Goal: Task Accomplishment & Management: Manage account settings

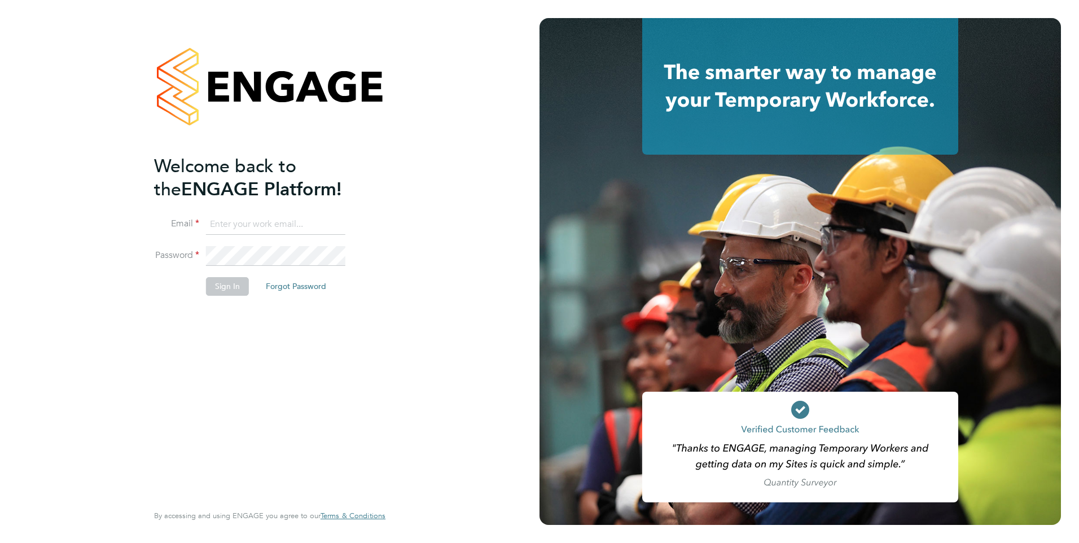
type input "[EMAIL_ADDRESS][DOMAIN_NAME]"
click at [229, 288] on button "Sign In" at bounding box center [227, 286] width 43 height 18
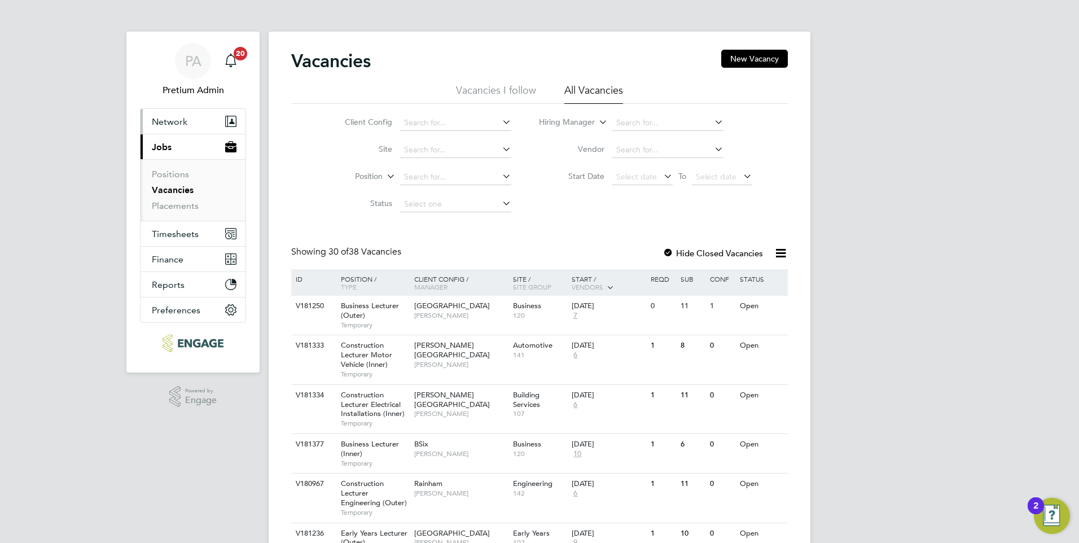
click at [178, 115] on button "Network" at bounding box center [192, 121] width 105 height 25
click at [158, 118] on span "Network" at bounding box center [170, 121] width 36 height 11
click at [187, 121] on button "Network" at bounding box center [192, 121] width 105 height 25
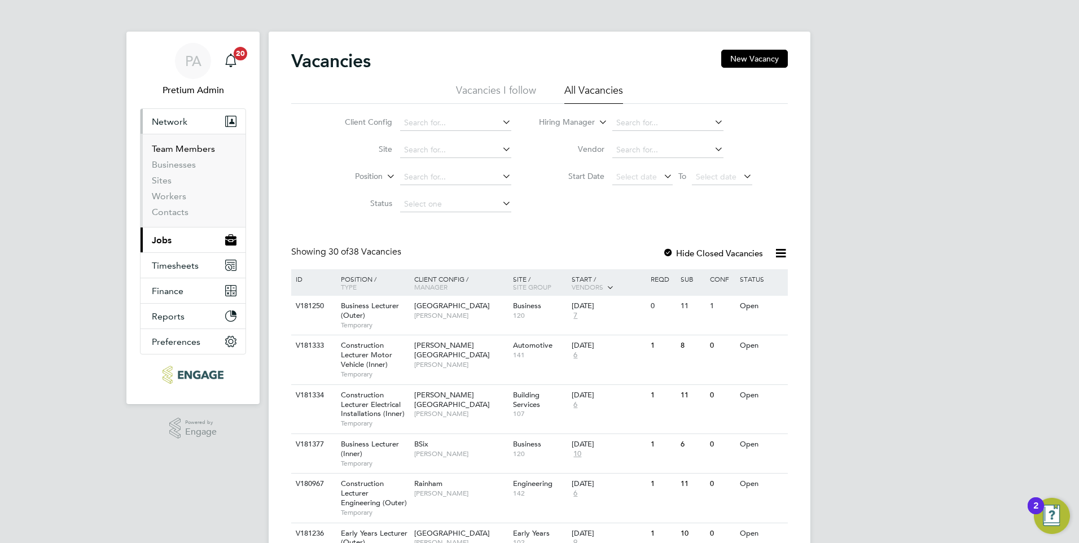
click at [176, 146] on link "Team Members" at bounding box center [183, 148] width 63 height 11
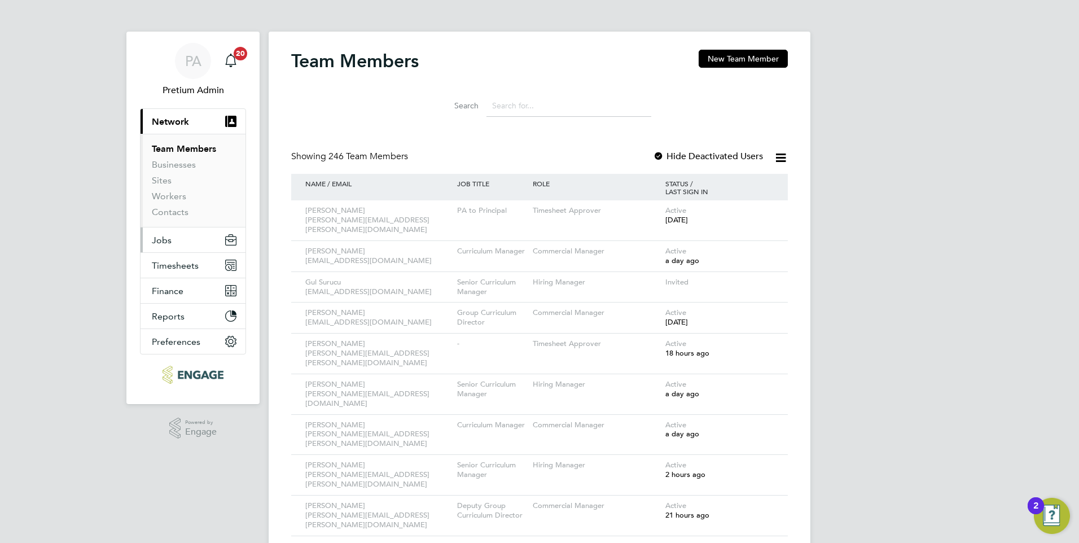
click at [181, 243] on button "Jobs" at bounding box center [192, 239] width 105 height 25
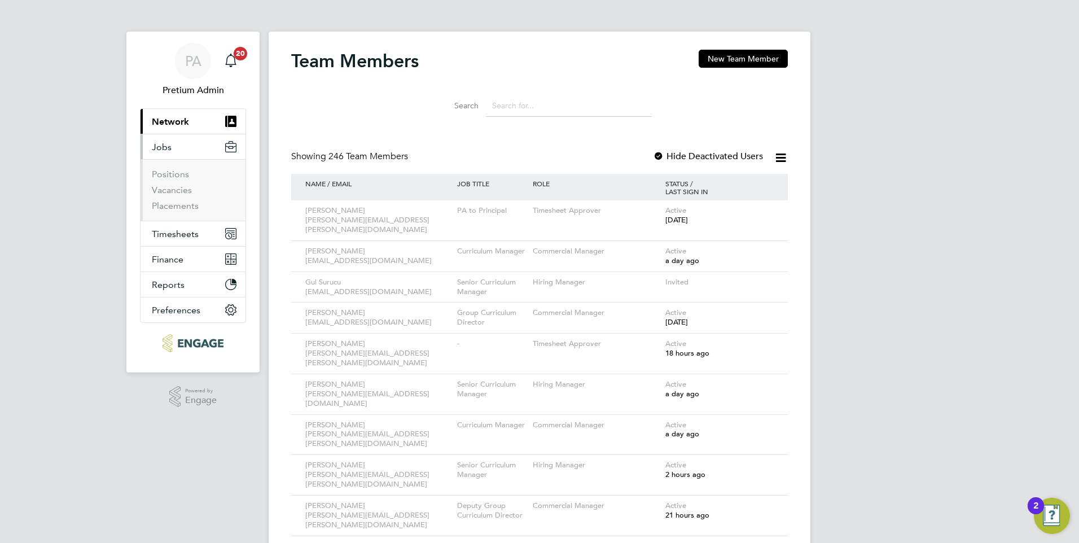
click at [165, 126] on span "Network" at bounding box center [170, 121] width 37 height 11
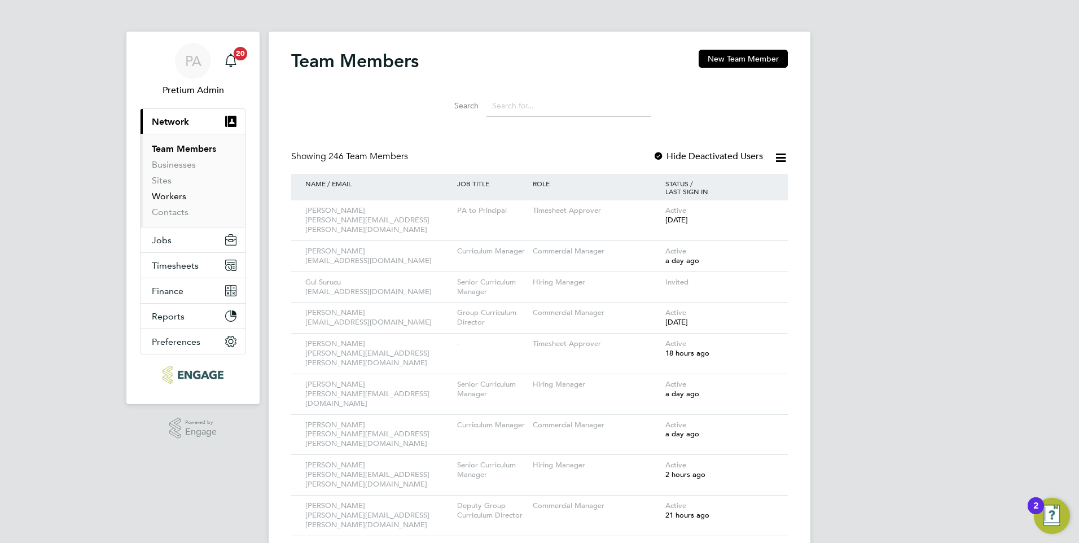
click at [169, 197] on link "Workers" at bounding box center [169, 196] width 34 height 11
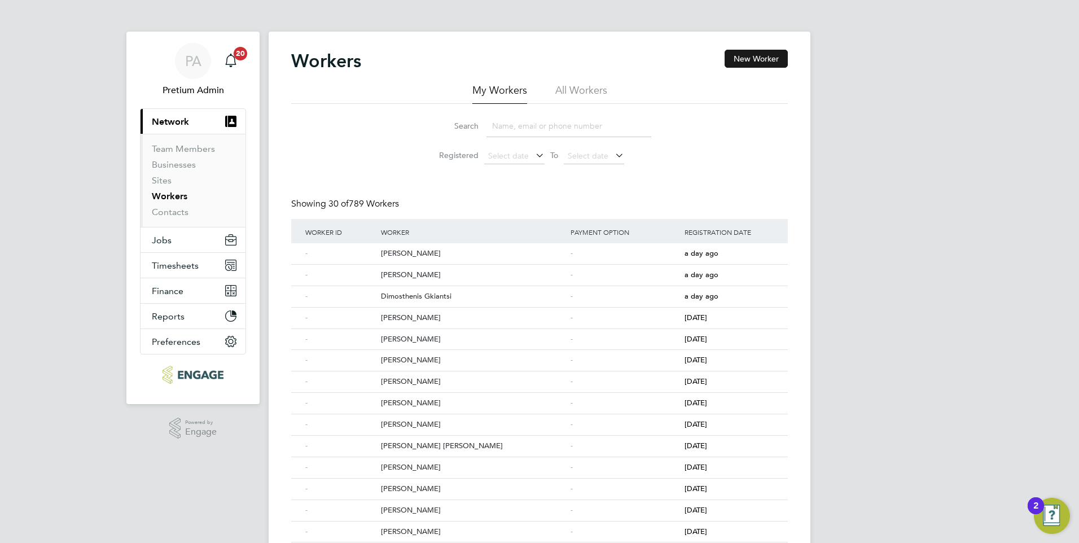
click at [748, 58] on button "New Worker" at bounding box center [755, 59] width 63 height 18
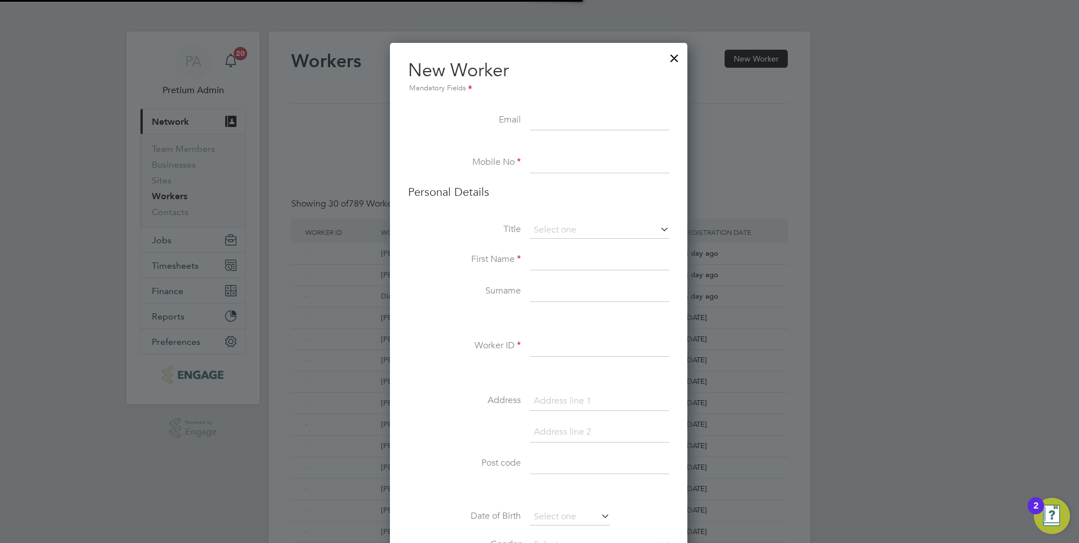
scroll to position [868, 299]
click at [669, 54] on div at bounding box center [674, 55] width 20 height 20
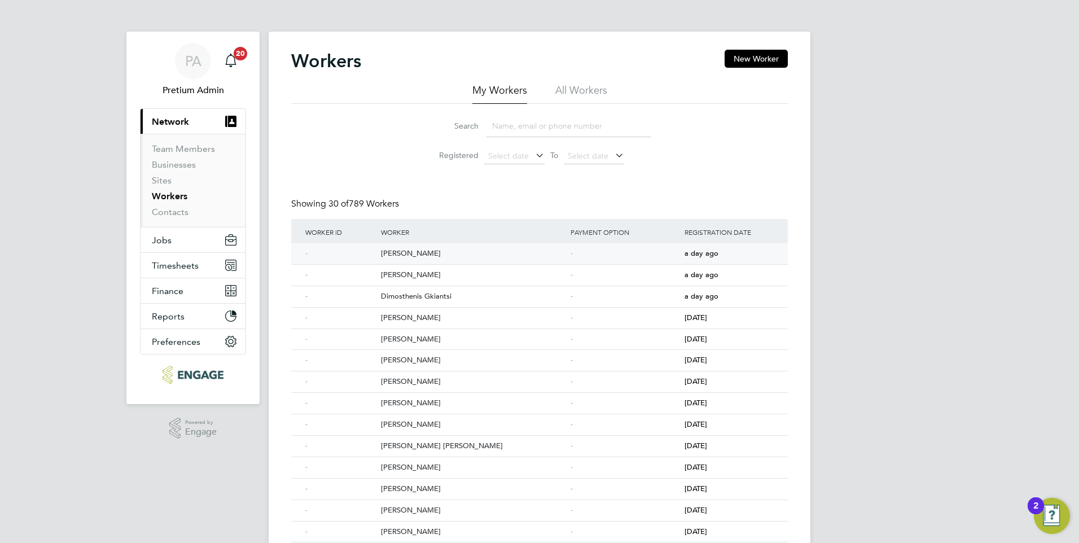
click at [406, 254] on div "Loredana Skeate" at bounding box center [473, 253] width 190 height 21
click at [178, 263] on span "Timesheets" at bounding box center [175, 265] width 47 height 11
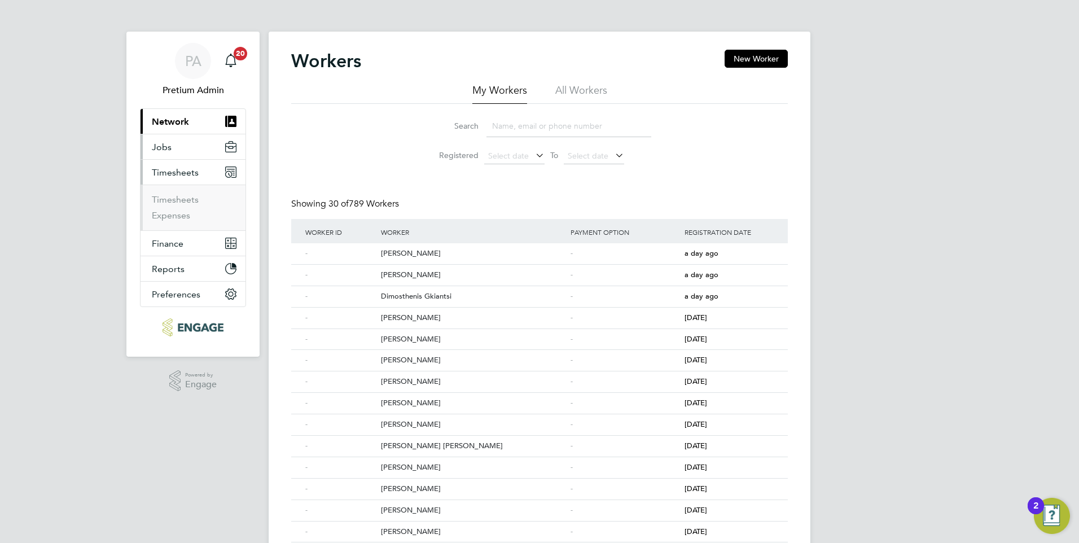
click at [188, 148] on button "Jobs" at bounding box center [192, 146] width 105 height 25
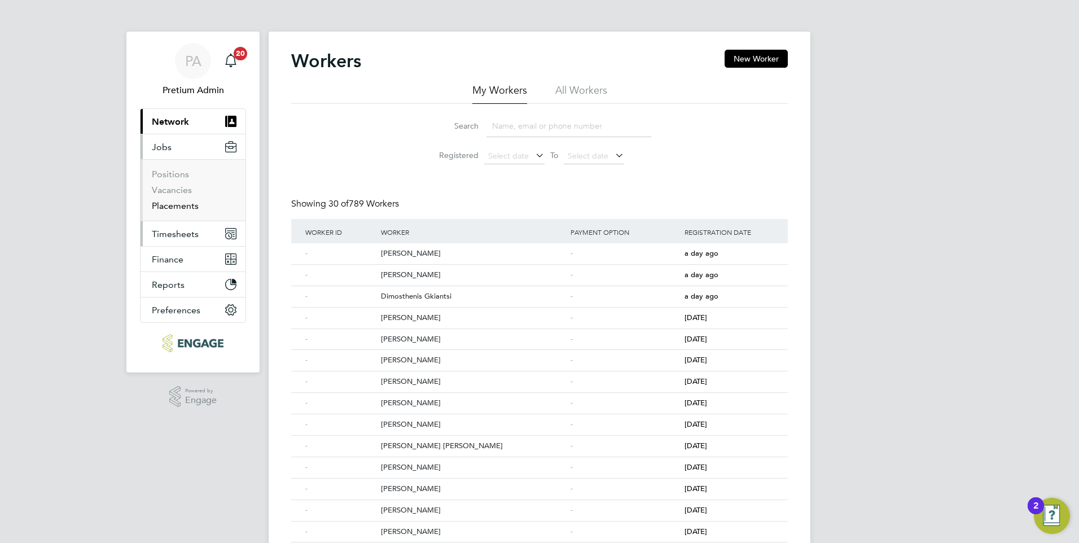
click at [173, 203] on link "Placements" at bounding box center [175, 205] width 47 height 11
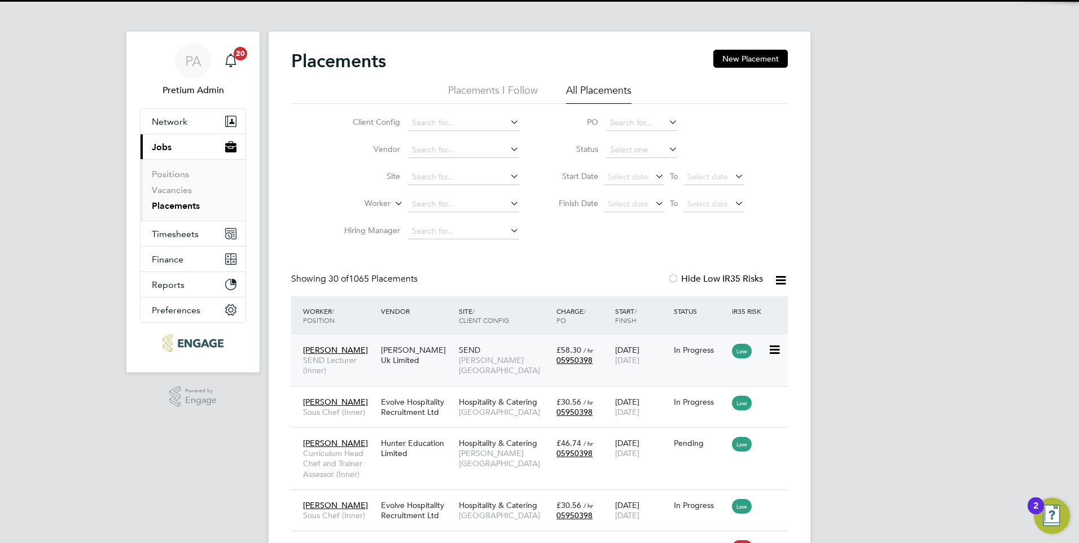
click at [449, 379] on div "Crystal Miller SEND Lecturer (Inner) Morgan Hunt Uk Limited SEND Hackney Campus…" at bounding box center [539, 360] width 497 height 51
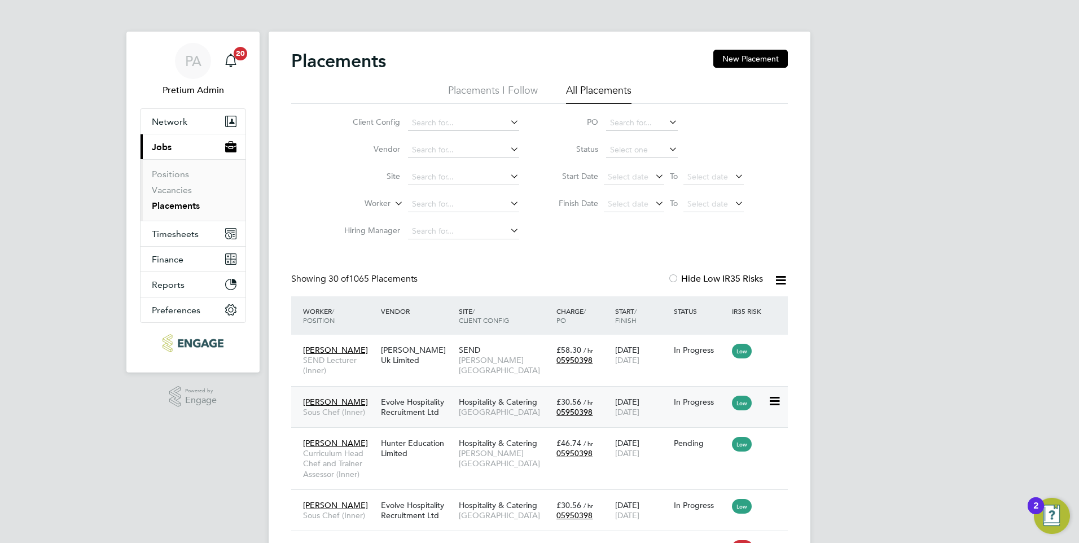
click at [441, 406] on div "Evolve Hospitality Recruitment Ltd" at bounding box center [417, 407] width 78 height 32
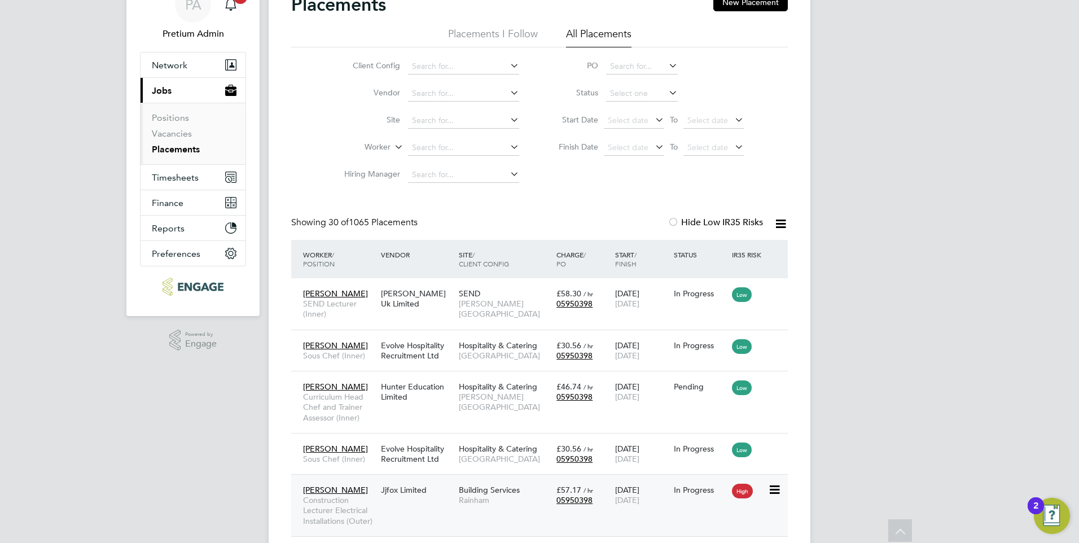
click at [420, 508] on div "Joseph Mcmanners Construction Lecturer Electrical Installations (Outer) Jjfox L…" at bounding box center [539, 505] width 497 height 62
click at [442, 457] on div "Evolve Hospitality Recruitment Ltd" at bounding box center [417, 454] width 78 height 32
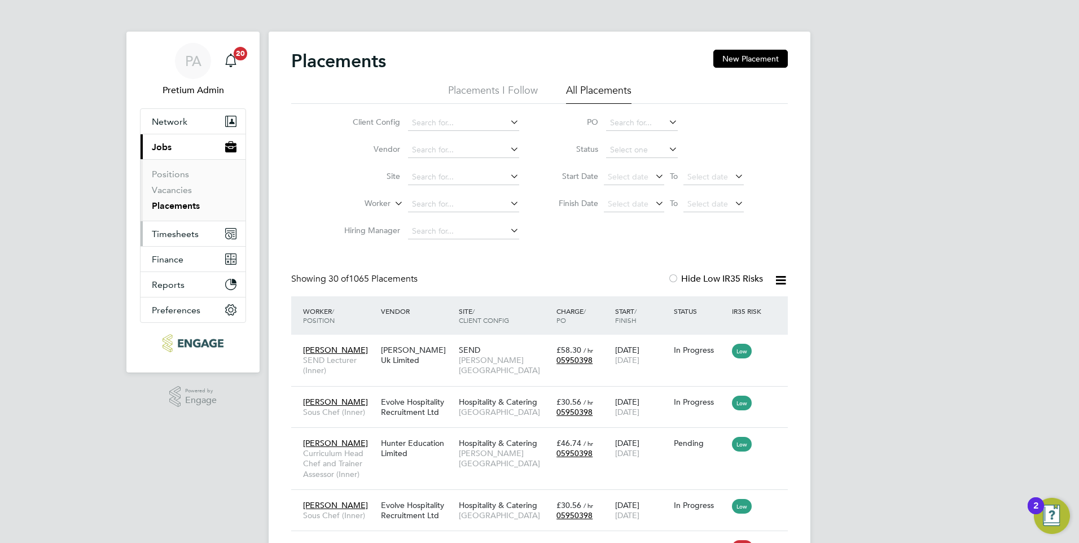
click at [196, 232] on span "Timesheets" at bounding box center [175, 234] width 47 height 11
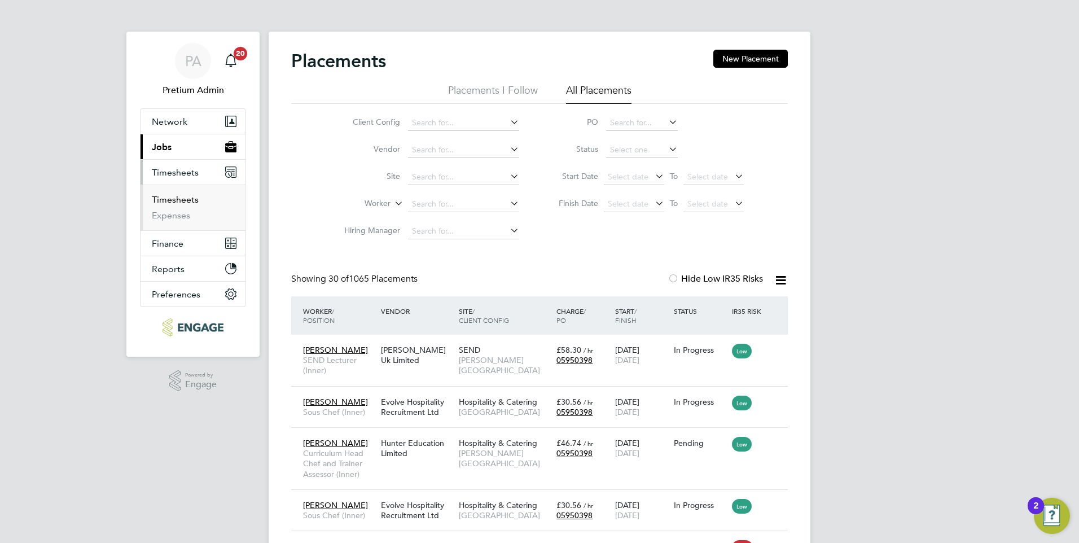
click at [174, 203] on link "Timesheets" at bounding box center [175, 199] width 47 height 11
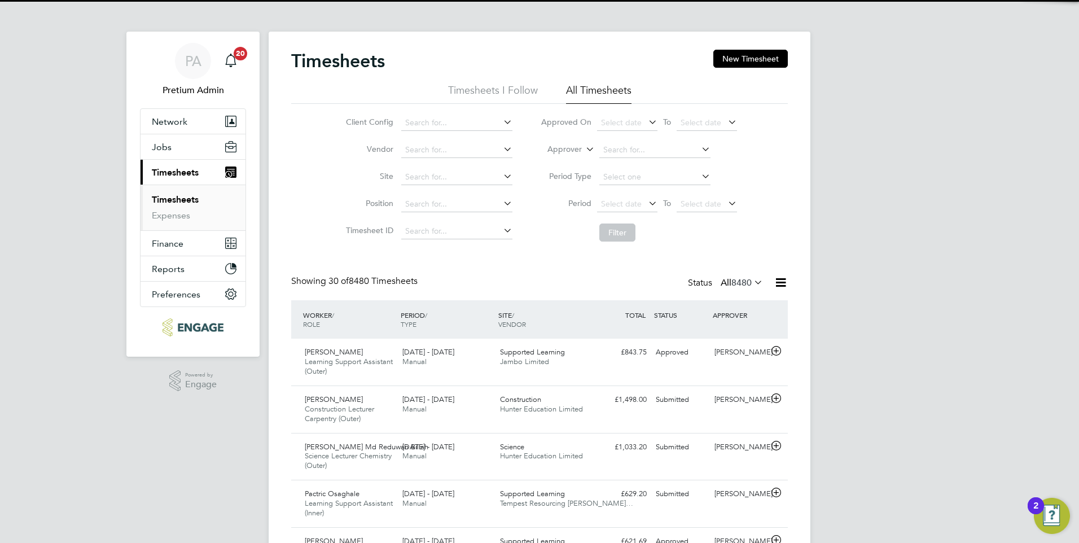
scroll to position [38, 98]
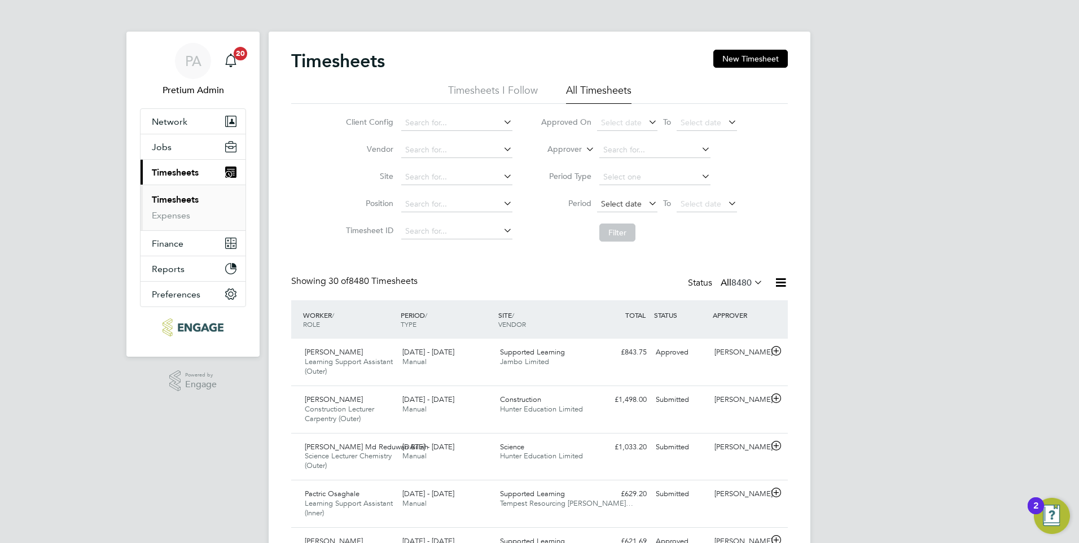
click at [634, 204] on span "Select date" at bounding box center [621, 204] width 41 height 10
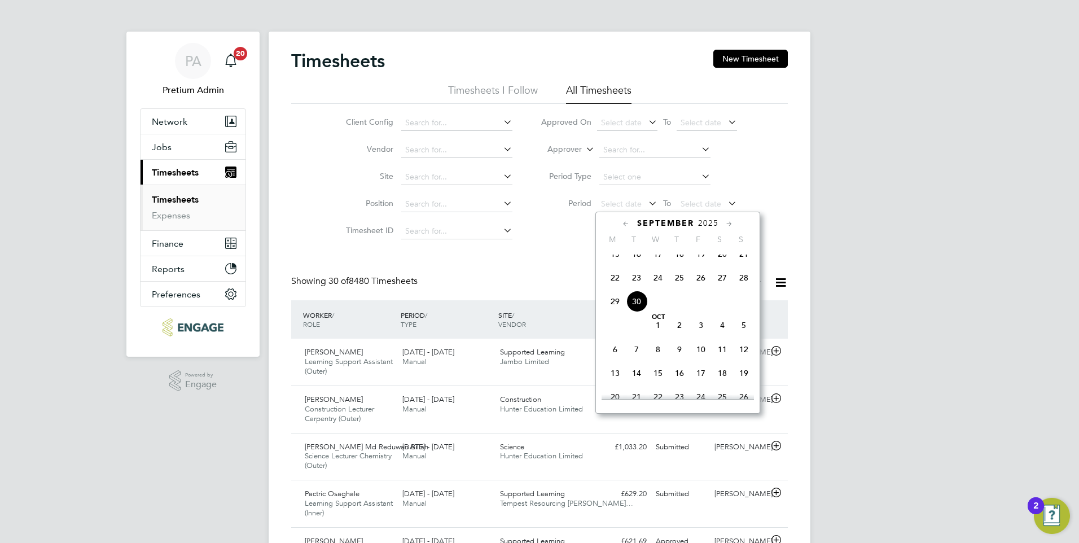
drag, startPoint x: 454, startPoint y: 257, endPoint x: 433, endPoint y: 248, distance: 22.2
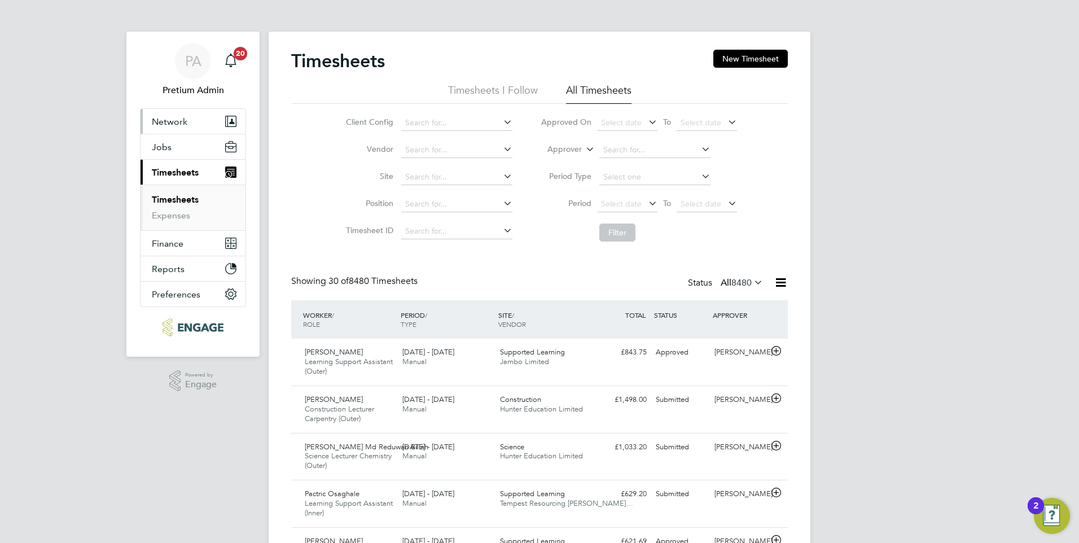
click at [182, 122] on span "Network" at bounding box center [170, 121] width 36 height 11
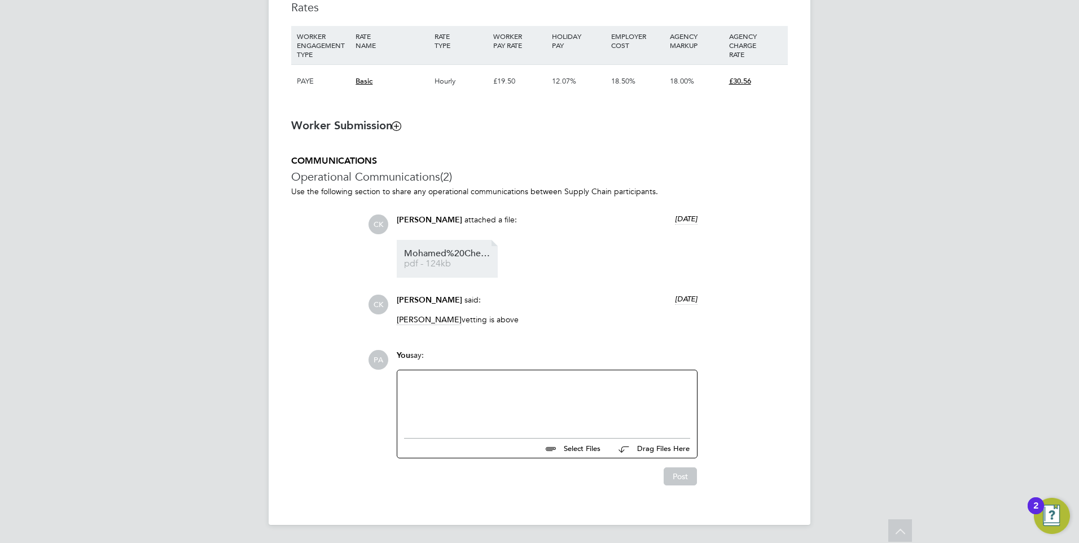
click at [462, 264] on span "pdf - 124kb" at bounding box center [449, 264] width 90 height 8
click at [455, 263] on span "pdf - 124kb" at bounding box center [449, 264] width 90 height 8
click at [447, 262] on span "pdf - 123kb" at bounding box center [449, 264] width 90 height 8
